Goal: Task Accomplishment & Management: Use online tool/utility

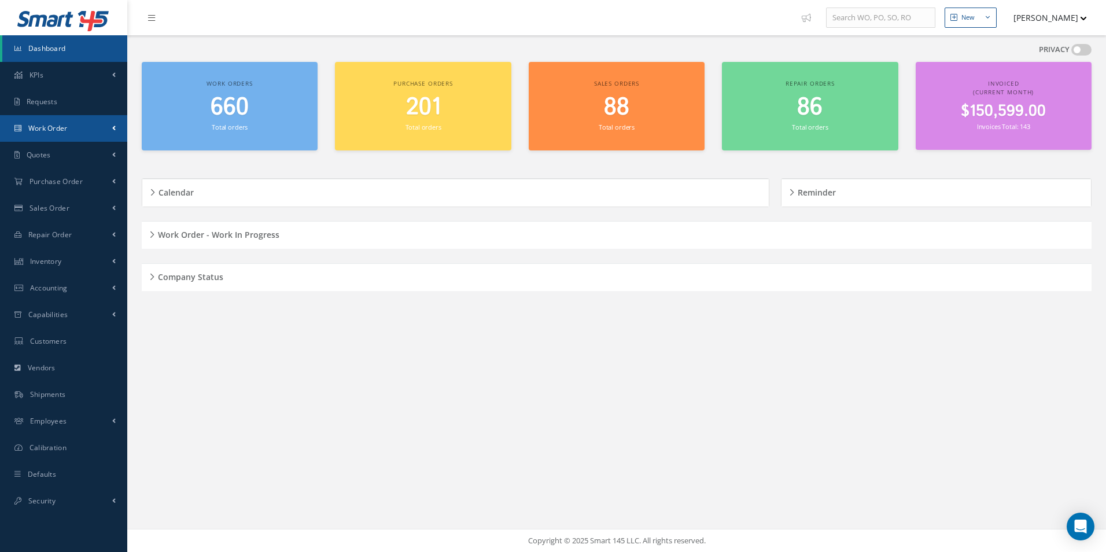
click at [80, 124] on link "Work Order" at bounding box center [63, 128] width 127 height 27
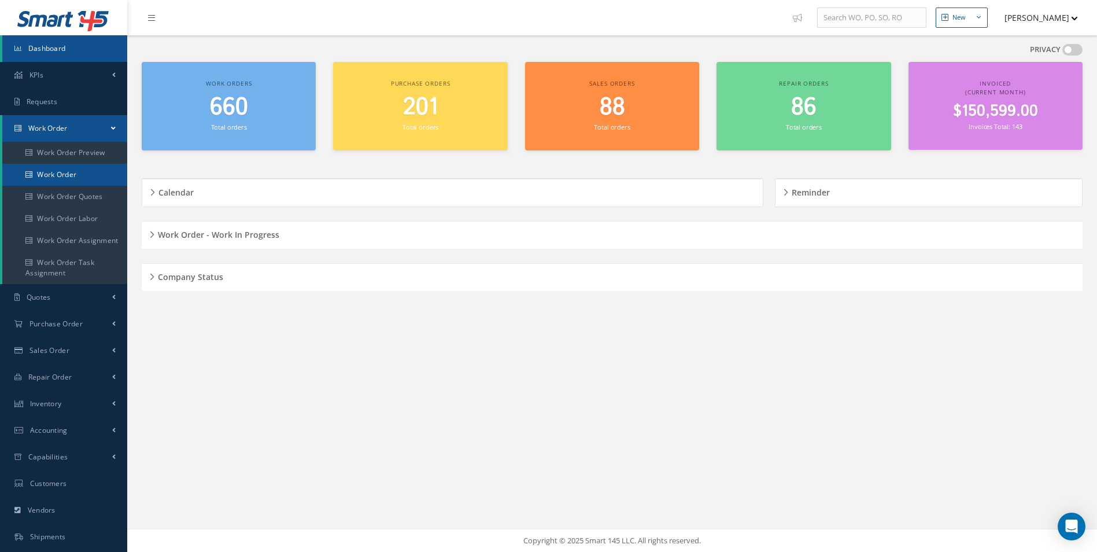
click at [82, 174] on link "Work Order" at bounding box center [64, 175] width 125 height 22
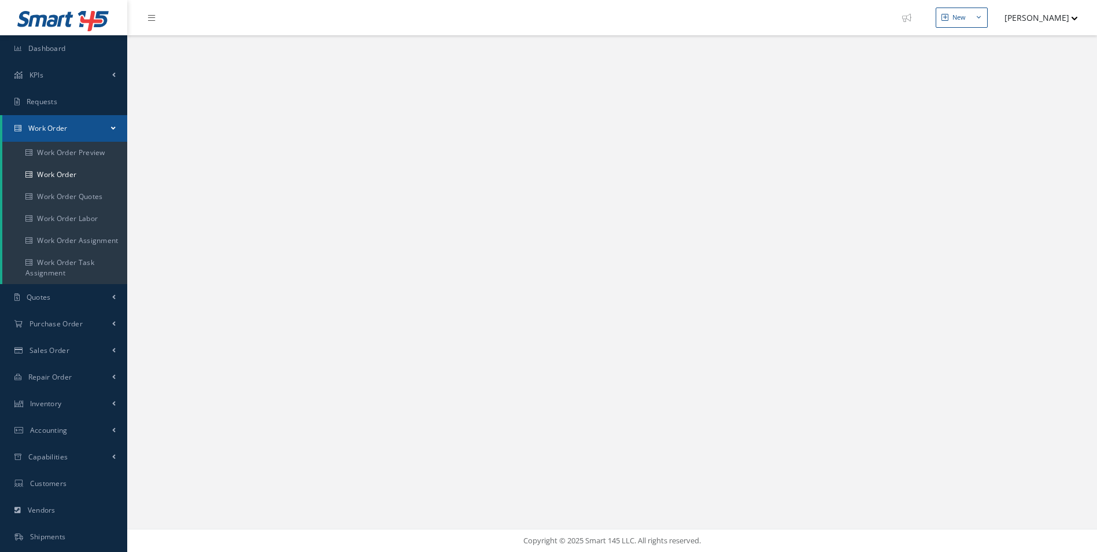
select select "25"
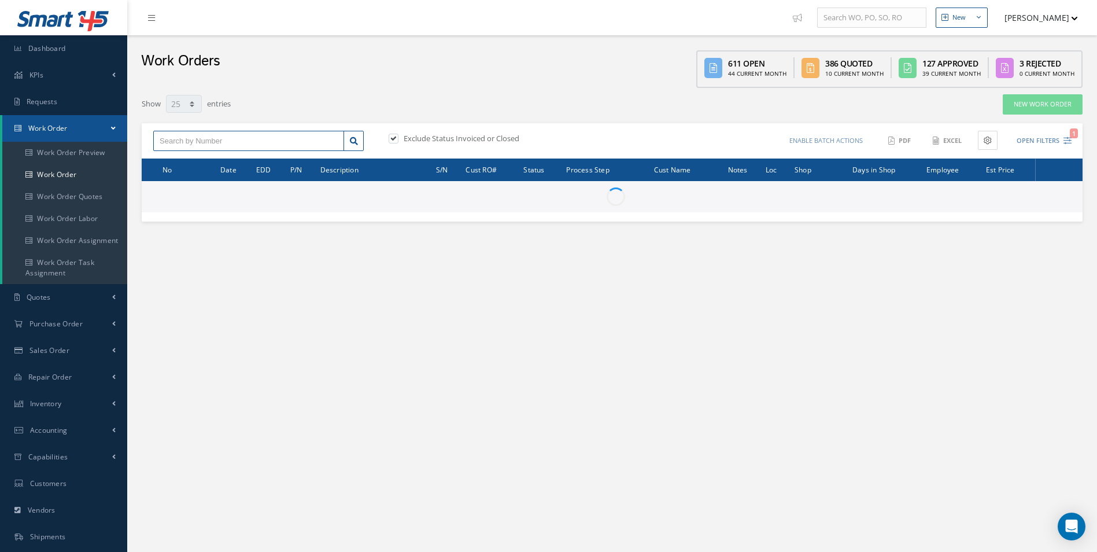
click at [239, 136] on input "text" at bounding box center [248, 141] width 191 height 21
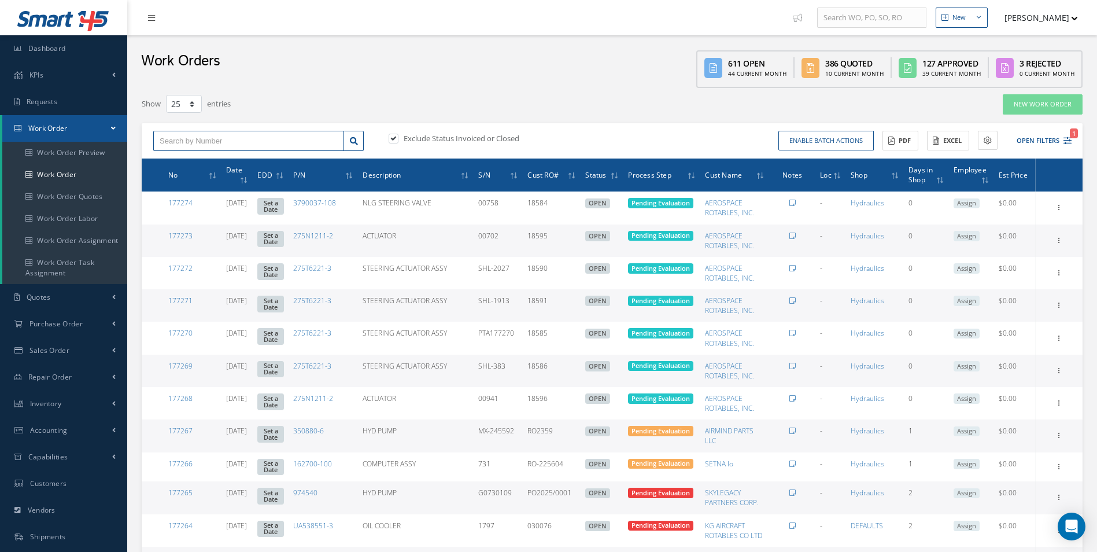
type input "All Work Request"
type input "All Work Performed"
type input "All Status"
type input "WO Part Status"
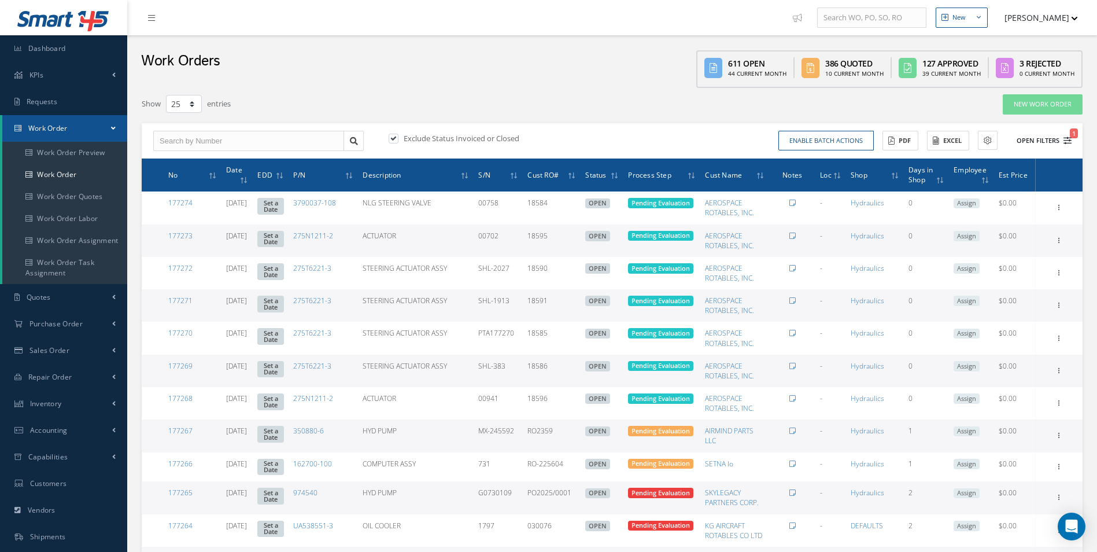
click at [1065, 136] on icon "1" at bounding box center [1068, 140] width 8 height 8
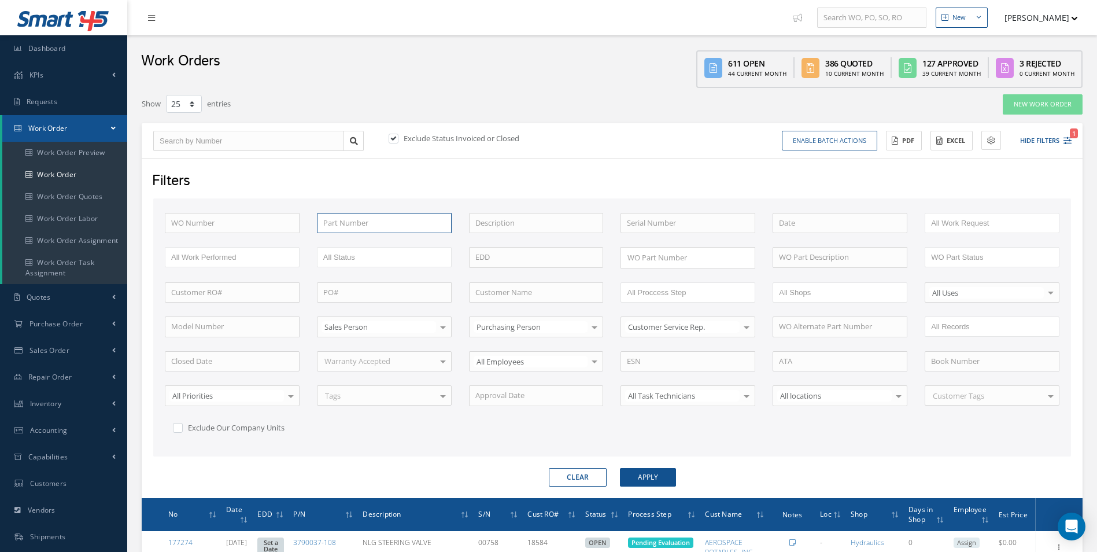
click at [341, 225] on input "text" at bounding box center [384, 223] width 135 height 21
paste input "1394A0000"
type input "1394A0000"
click at [398, 141] on label at bounding box center [399, 138] width 3 height 10
click at [396, 141] on input "checkbox" at bounding box center [393, 139] width 8 height 8
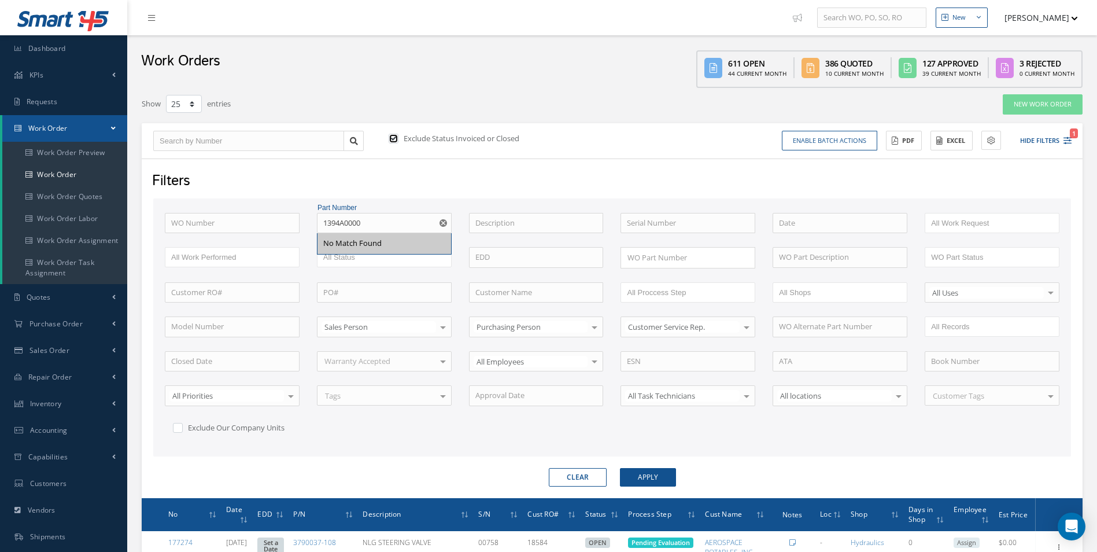
checkbox input "false"
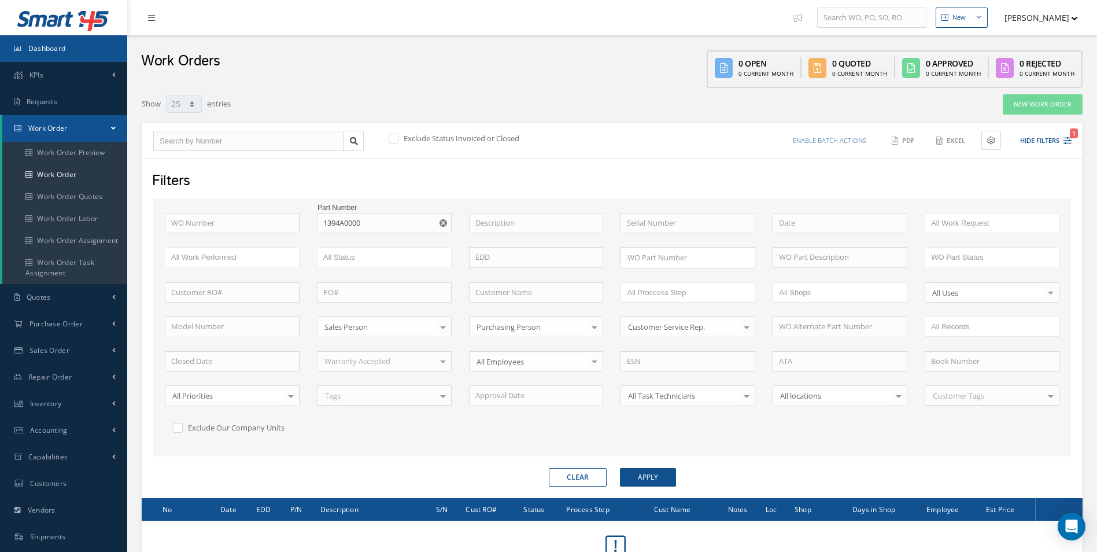
click at [42, 47] on span "Dashboard" at bounding box center [47, 48] width 38 height 10
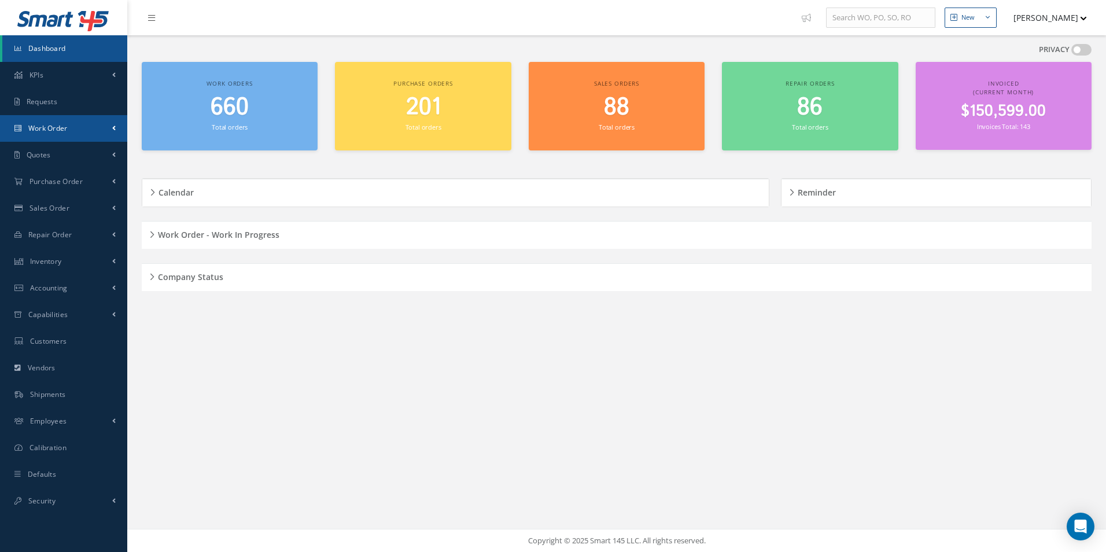
click at [76, 127] on link "Work Order" at bounding box center [63, 128] width 127 height 27
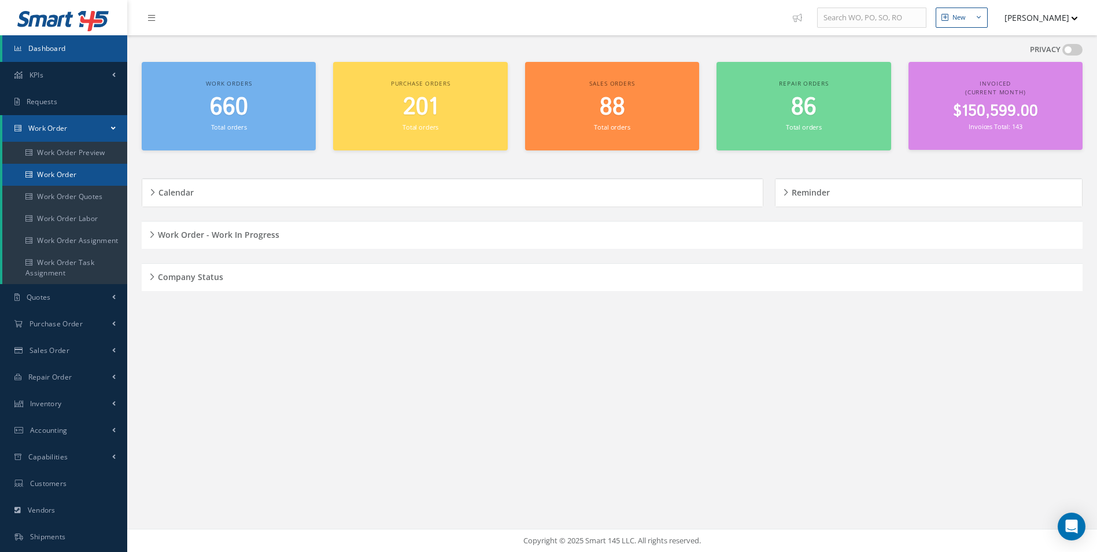
click at [53, 183] on link "Work Order" at bounding box center [64, 175] width 125 height 22
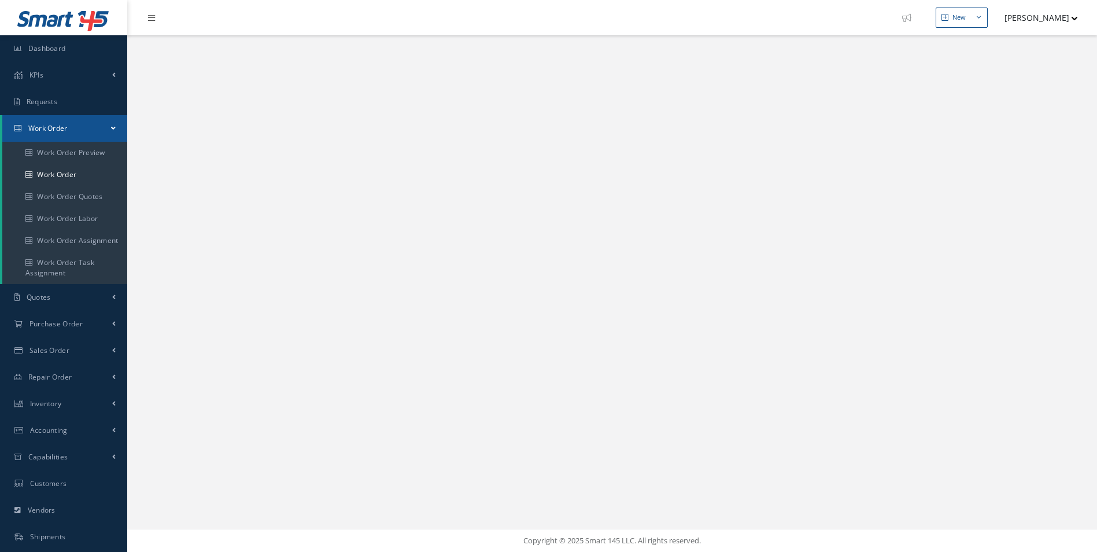
select select "25"
